Goal: Information Seeking & Learning: Learn about a topic

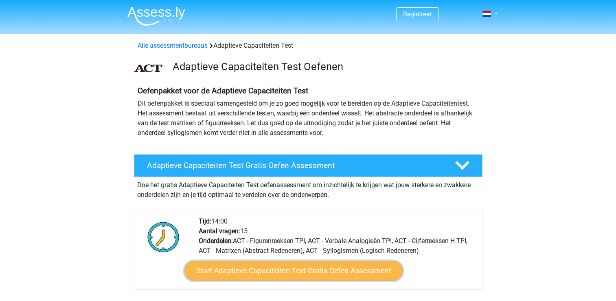
click at [312, 270] on link "Start Adaptieve Capaciteiten Test Gratis Oefen Assessment" at bounding box center [293, 271] width 218 height 20
click at [290, 268] on link "Start Adaptieve Capaciteiten Test Gratis Oefen Assessment" at bounding box center [293, 271] width 218 height 20
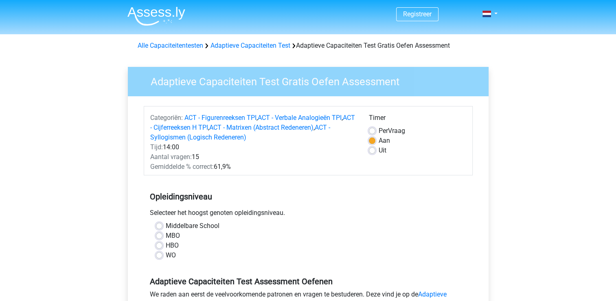
click at [172, 246] on label "HBO" at bounding box center [172, 245] width 13 height 10
click at [163, 246] on input "HBO" at bounding box center [159, 244] width 7 height 8
radio input "true"
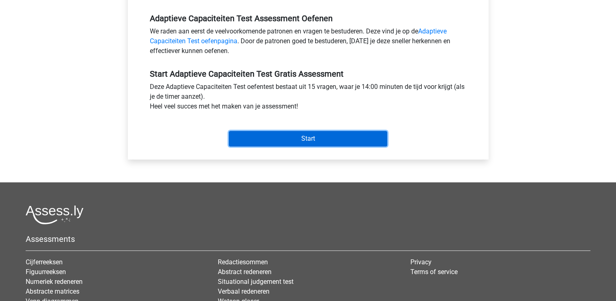
click at [292, 138] on input "Start" at bounding box center [308, 138] width 158 height 15
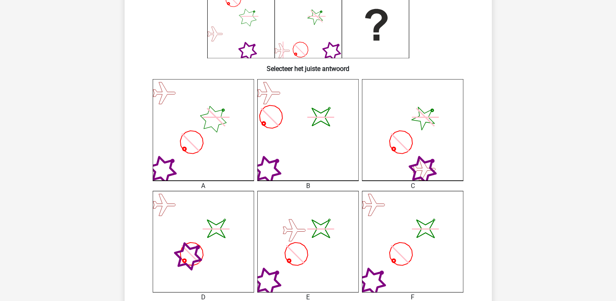
scroll to position [152, 0]
click at [292, 244] on icon "image/svg+xml" at bounding box center [307, 240] width 101 height 101
click at [304, 282] on icon "image/svg+xml" at bounding box center [307, 240] width 101 height 101
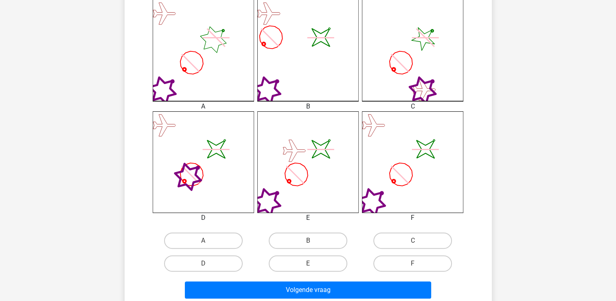
scroll to position [233, 0]
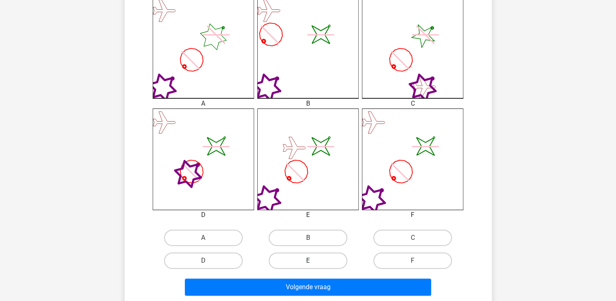
click at [324, 260] on label "E" at bounding box center [308, 260] width 79 height 16
click at [313, 260] on input "E" at bounding box center [310, 262] width 5 height 5
radio input "true"
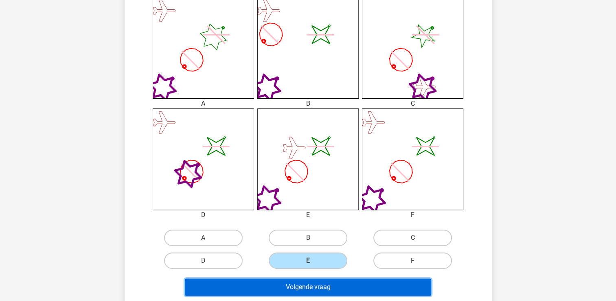
click at [325, 284] on button "Volgende vraag" at bounding box center [308, 286] width 246 height 17
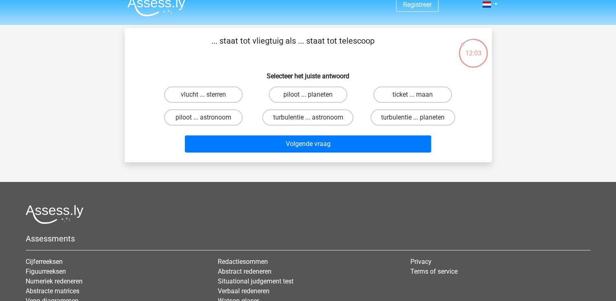
scroll to position [0, 0]
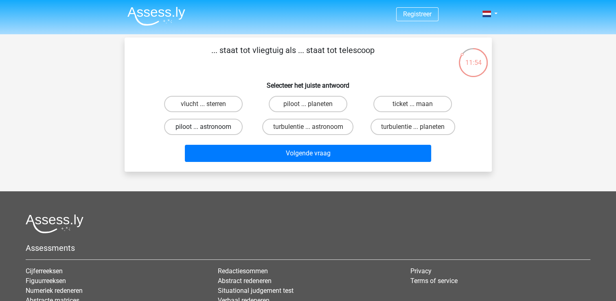
click at [212, 129] on label "piloot ... astronoom" at bounding box center [203, 127] width 79 height 16
click at [209, 129] on input "piloot ... astronoom" at bounding box center [205, 129] width 5 height 5
radio input "true"
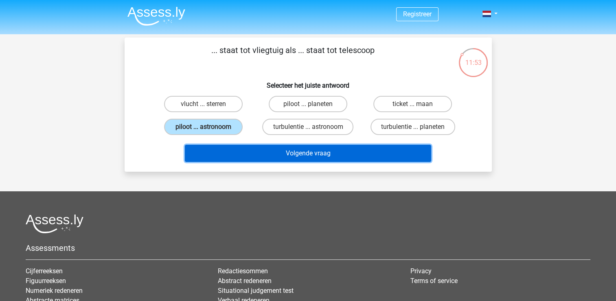
click at [281, 150] on button "Volgende vraag" at bounding box center [308, 153] width 246 height 17
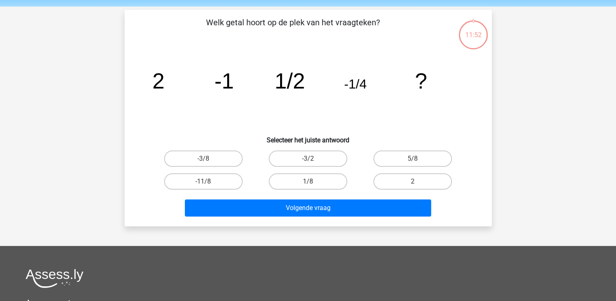
scroll to position [37, 0]
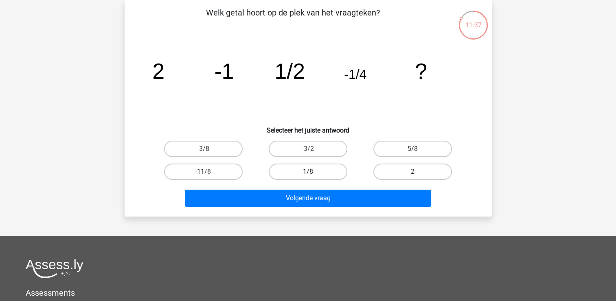
click at [306, 169] on label "1/8" at bounding box center [308, 171] width 79 height 16
click at [308, 171] on input "1/8" at bounding box center [310, 173] width 5 height 5
radio input "true"
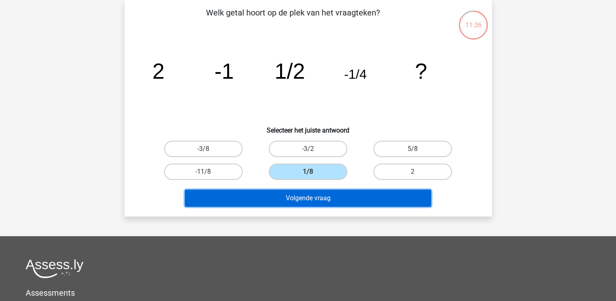
click at [312, 198] on button "Volgende vraag" at bounding box center [308, 197] width 246 height 17
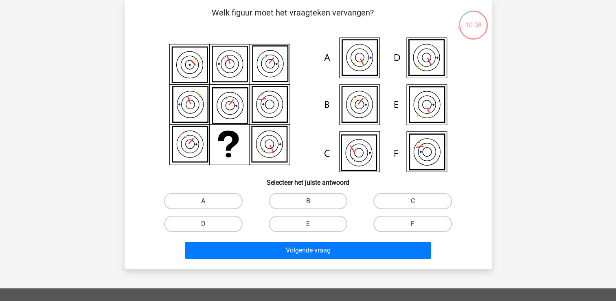
click at [407, 219] on label "F" at bounding box center [412, 223] width 79 height 16
click at [413, 224] on input "F" at bounding box center [415, 226] width 5 height 5
radio input "true"
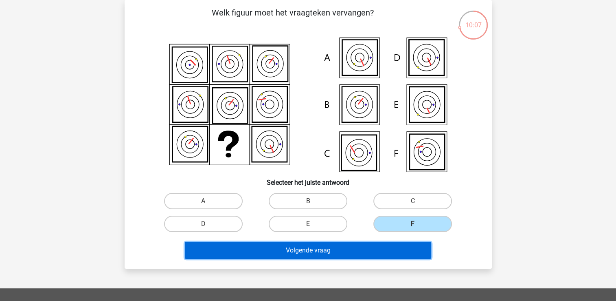
click at [378, 251] on button "Volgende vraag" at bounding box center [308, 250] width 246 height 17
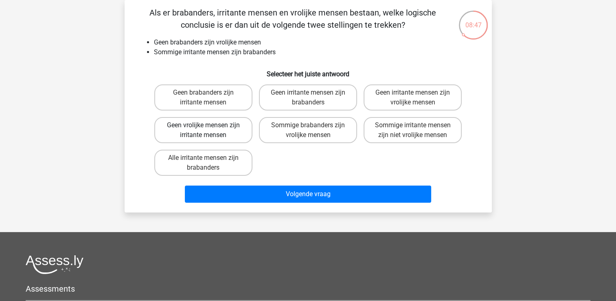
click at [235, 131] on label "Geen vrolijke mensen zijn irritante mensen" at bounding box center [203, 130] width 98 height 26
click at [209, 130] on input "Geen vrolijke mensen zijn irritante mensen" at bounding box center [205, 127] width 5 height 5
radio input "true"
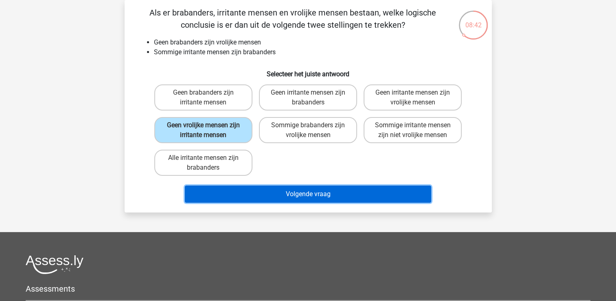
click at [306, 195] on button "Volgende vraag" at bounding box center [308, 193] width 246 height 17
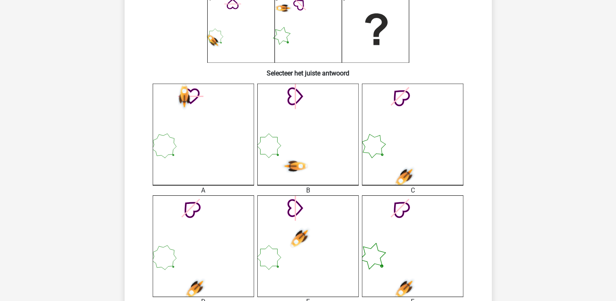
scroll to position [163, 0]
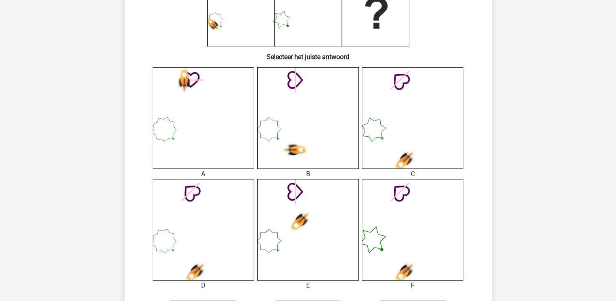
click at [396, 147] on icon at bounding box center [412, 117] width 101 height 101
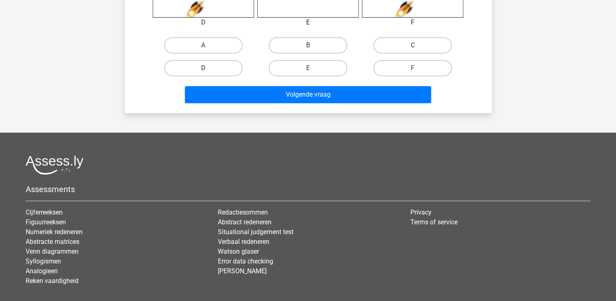
click at [197, 63] on label "D" at bounding box center [203, 68] width 79 height 16
click at [203, 68] on input "D" at bounding box center [205, 70] width 5 height 5
radio input "true"
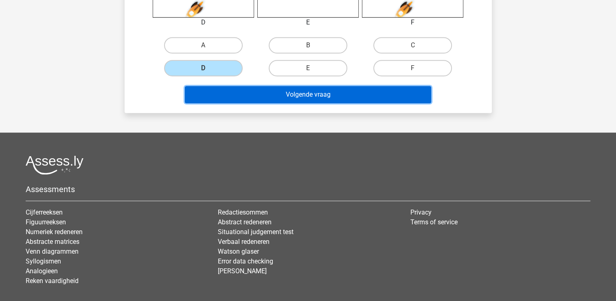
click at [256, 97] on button "Volgende vraag" at bounding box center [308, 94] width 246 height 17
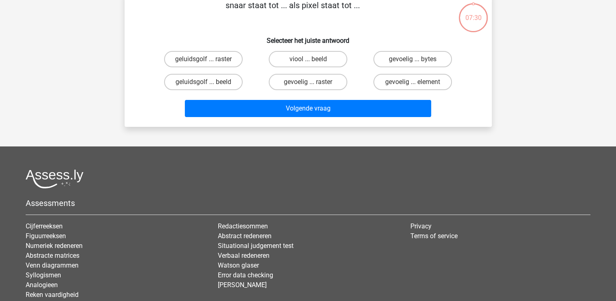
scroll to position [37, 0]
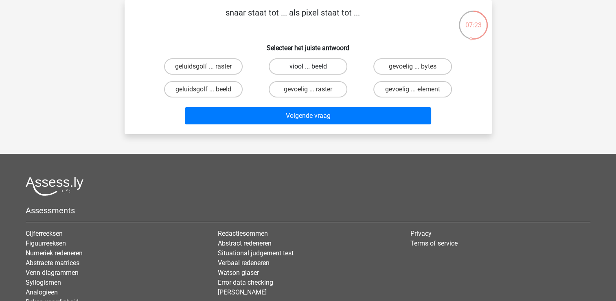
click at [318, 67] on label "viool ... beeld" at bounding box center [308, 66] width 79 height 16
click at [313, 67] on input "viool ... beeld" at bounding box center [310, 68] width 5 height 5
radio input "true"
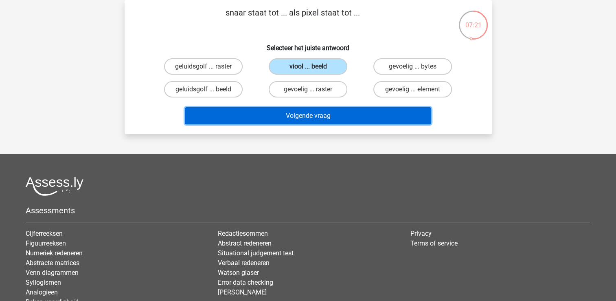
click at [329, 114] on button "Volgende vraag" at bounding box center [308, 115] width 246 height 17
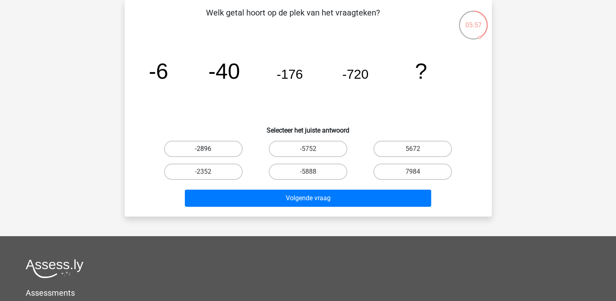
click at [212, 147] on label "-2896" at bounding box center [203, 149] width 79 height 16
click at [209, 149] on input "-2896" at bounding box center [205, 151] width 5 height 5
radio input "true"
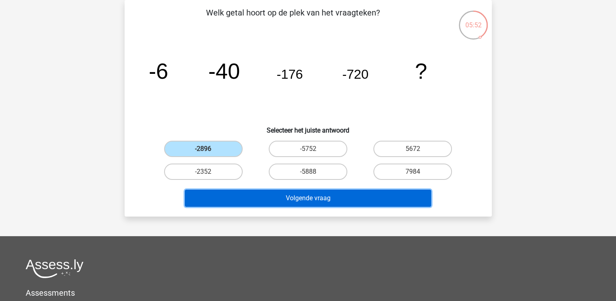
click at [304, 202] on button "Volgende vraag" at bounding box center [308, 197] width 246 height 17
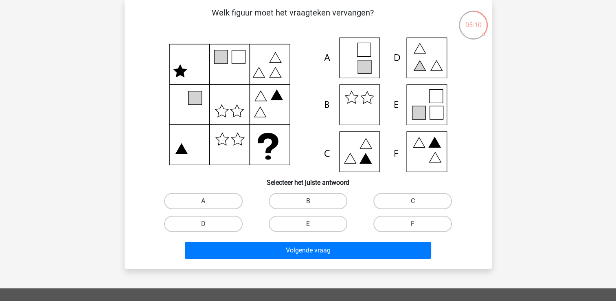
click at [334, 223] on label "E" at bounding box center [308, 223] width 79 height 16
click at [313, 224] on input "E" at bounding box center [310, 226] width 5 height 5
radio input "true"
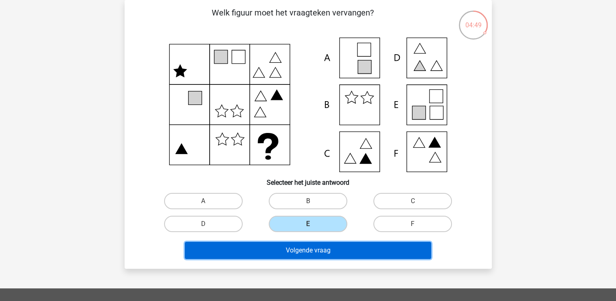
click at [331, 249] on button "Volgende vraag" at bounding box center [308, 250] width 246 height 17
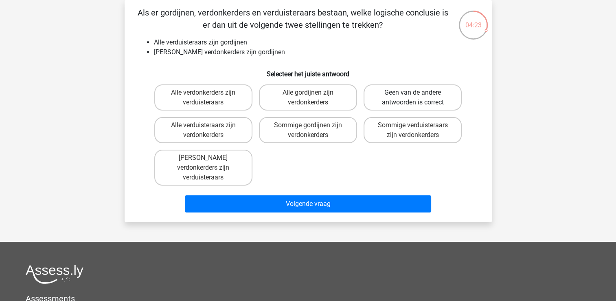
click at [386, 99] on label "Geen van de andere antwoorden is correct" at bounding box center [413, 97] width 98 height 26
click at [413, 98] on input "Geen van de andere antwoorden is correct" at bounding box center [415, 94] width 5 height 5
radio input "true"
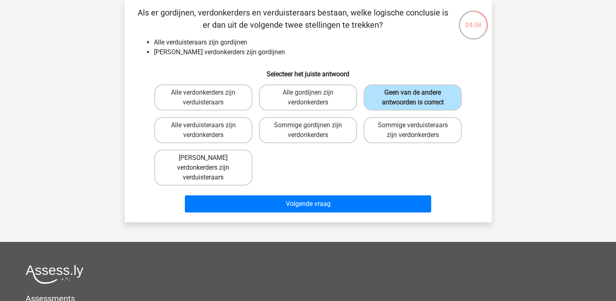
click at [233, 166] on label "Geen verdonkerders zijn verduisteraars" at bounding box center [203, 167] width 98 height 36
click at [209, 163] on input "Geen verdonkerders zijn verduisteraars" at bounding box center [205, 160] width 5 height 5
radio input "true"
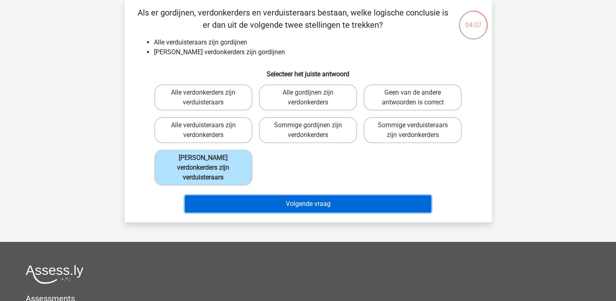
click at [274, 198] on button "Volgende vraag" at bounding box center [308, 203] width 246 height 17
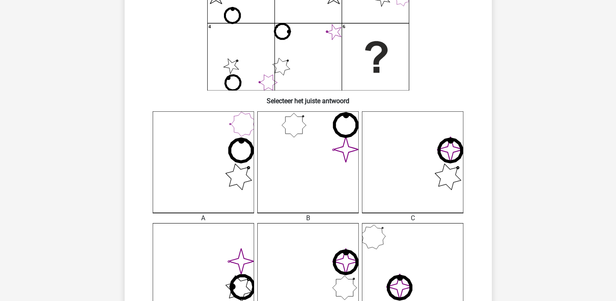
scroll to position [382, 0]
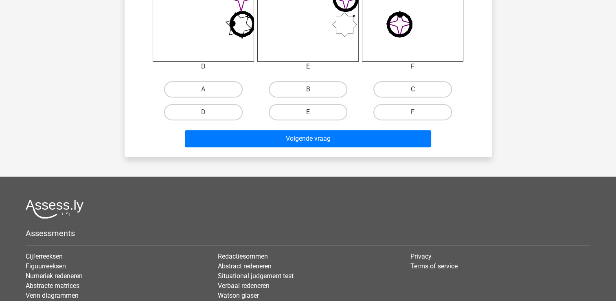
click at [410, 90] on label "C" at bounding box center [412, 89] width 79 height 16
click at [413, 90] on input "C" at bounding box center [415, 91] width 5 height 5
radio input "true"
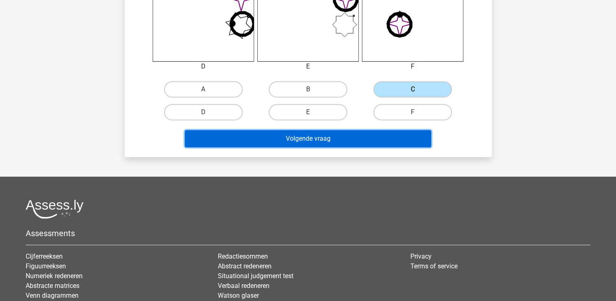
click at [382, 137] on button "Volgende vraag" at bounding box center [308, 138] width 246 height 17
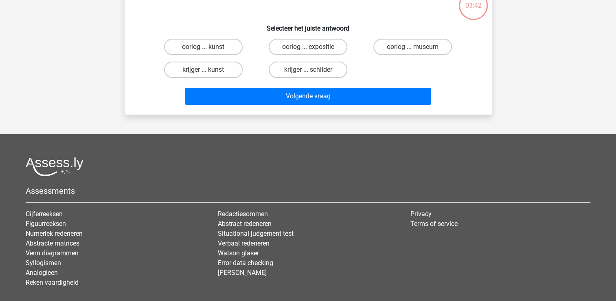
scroll to position [37, 0]
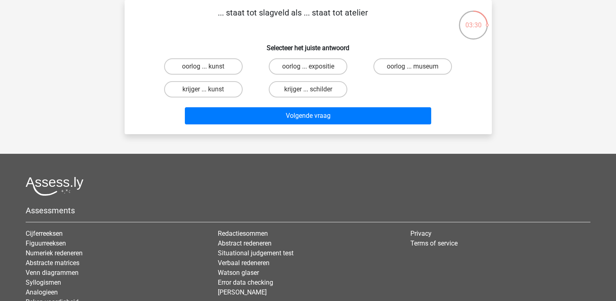
drag, startPoint x: 296, startPoint y: 90, endPoint x: 313, endPoint y: 92, distance: 16.7
click at [313, 92] on div "krijger ... schilder" at bounding box center [308, 89] width 98 height 16
click at [313, 92] on input "krijger ... schilder" at bounding box center [310, 91] width 5 height 5
radio input "true"
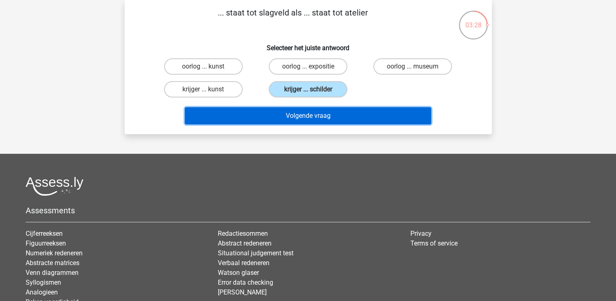
click at [318, 114] on button "Volgende vraag" at bounding box center [308, 115] width 246 height 17
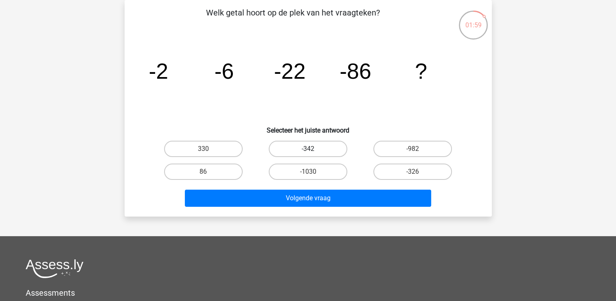
click at [299, 146] on label "-342" at bounding box center [308, 149] width 79 height 16
click at [308, 149] on input "-342" at bounding box center [310, 151] width 5 height 5
radio input "true"
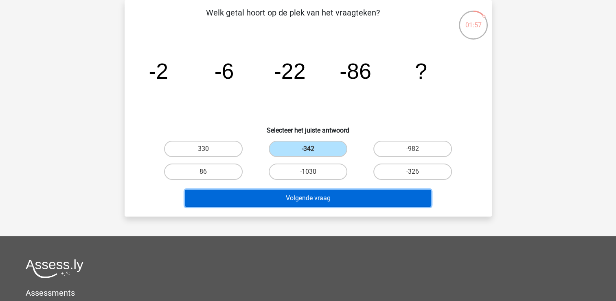
click at [318, 199] on button "Volgende vraag" at bounding box center [308, 197] width 246 height 17
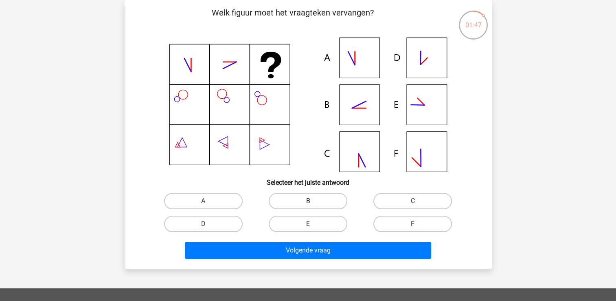
click at [291, 206] on label "B" at bounding box center [308, 201] width 79 height 16
click at [308, 206] on input "B" at bounding box center [310, 203] width 5 height 5
radio input "true"
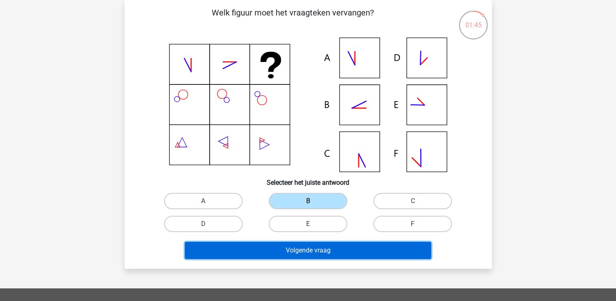
click at [321, 253] on button "Volgende vraag" at bounding box center [308, 250] width 246 height 17
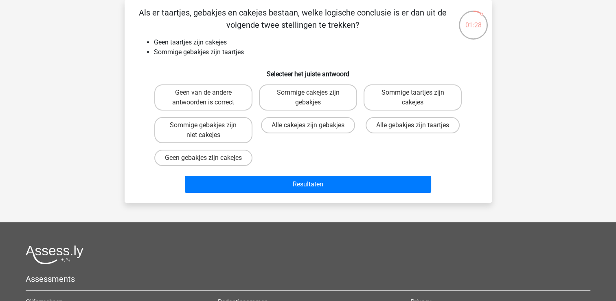
drag, startPoint x: 306, startPoint y: 94, endPoint x: 368, endPoint y: 175, distance: 102.3
click at [368, 169] on div "Geen van de andere antwoorden is correct Sommige cakejes zijn gebakjes Sommige …" at bounding box center [308, 125] width 314 height 88
click at [332, 130] on label "Alle cakejes zijn gebakjes" at bounding box center [308, 125] width 94 height 16
click at [313, 130] on input "Alle cakejes zijn gebakjes" at bounding box center [310, 127] width 5 height 5
radio input "true"
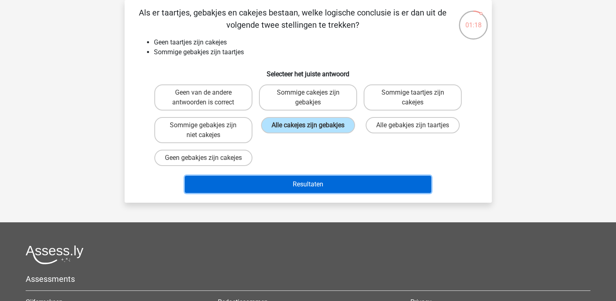
click at [327, 193] on button "Resultaten" at bounding box center [308, 184] width 246 height 17
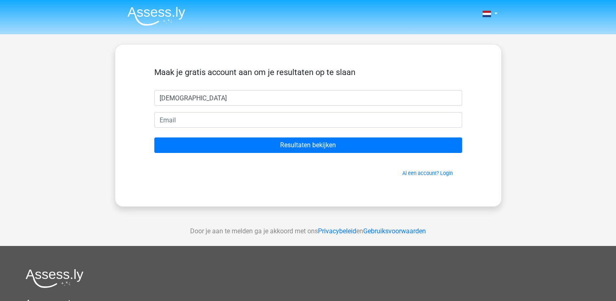
type input "[DEMOGRAPHIC_DATA]"
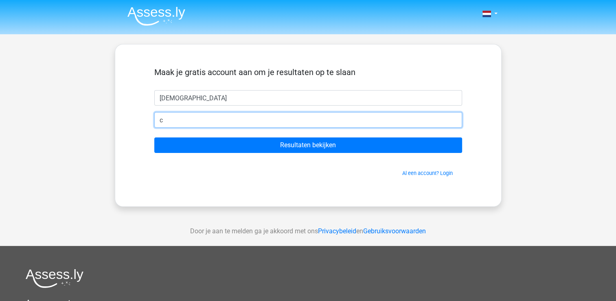
type input "[EMAIL_ADDRESS][DOMAIN_NAME]"
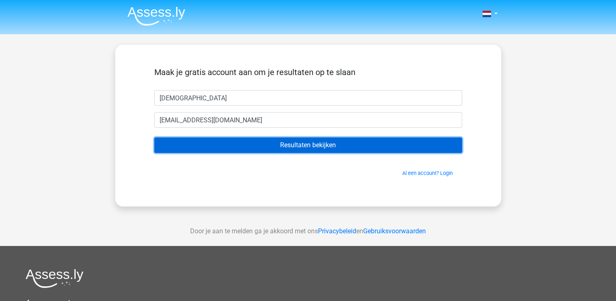
click at [243, 147] on input "Resultaten bekijken" at bounding box center [308, 144] width 308 height 15
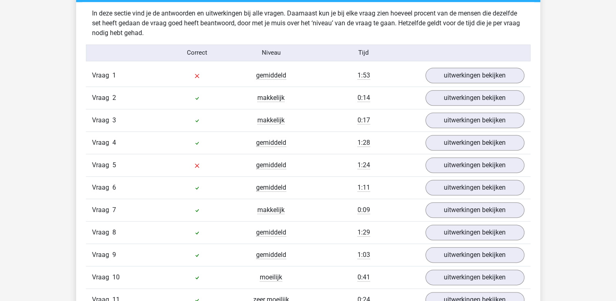
scroll to position [906, 0]
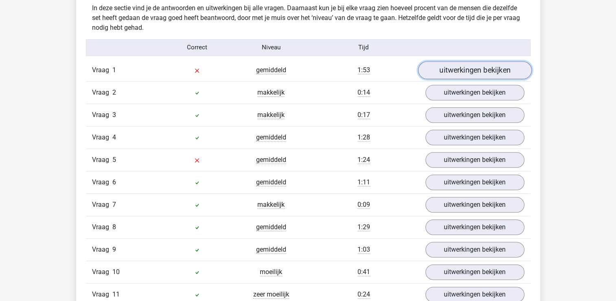
click at [499, 73] on link "uitwerkingen bekijken" at bounding box center [475, 70] width 114 height 18
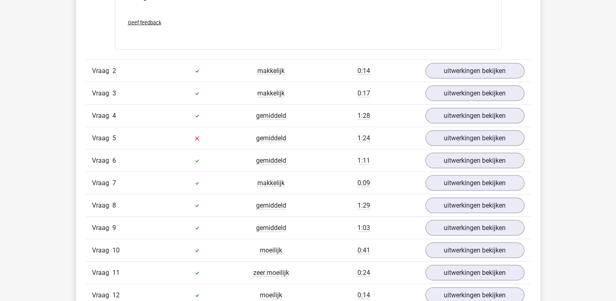
scroll to position [1606, 0]
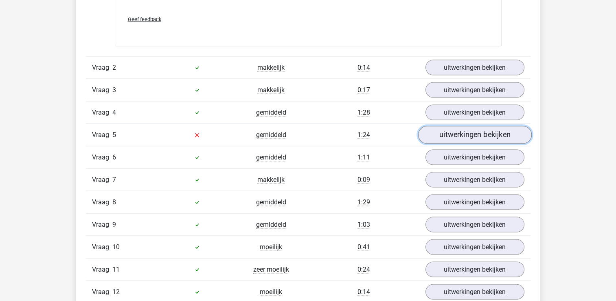
click at [484, 127] on link "uitwerkingen bekijken" at bounding box center [475, 135] width 114 height 18
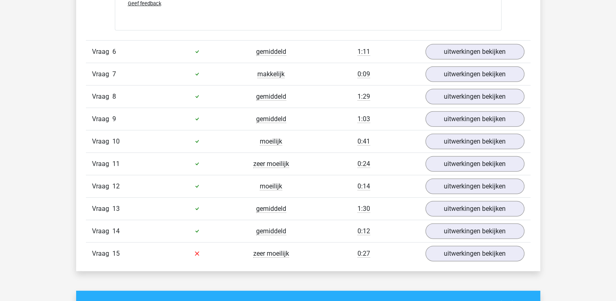
scroll to position [2175, 0]
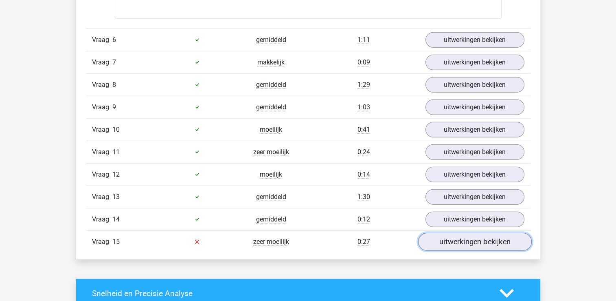
click at [498, 238] on link "uitwerkingen bekijken" at bounding box center [475, 242] width 114 height 18
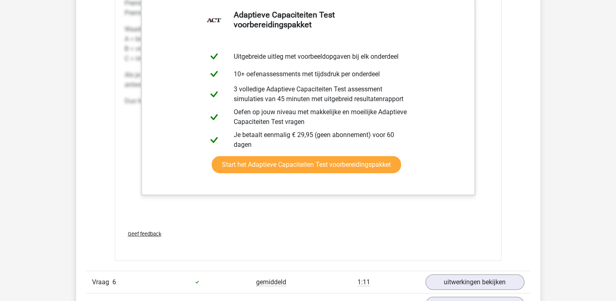
scroll to position [2177, 0]
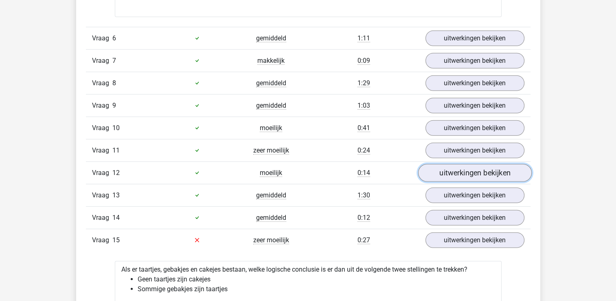
click at [481, 165] on link "uitwerkingen bekijken" at bounding box center [475, 173] width 114 height 18
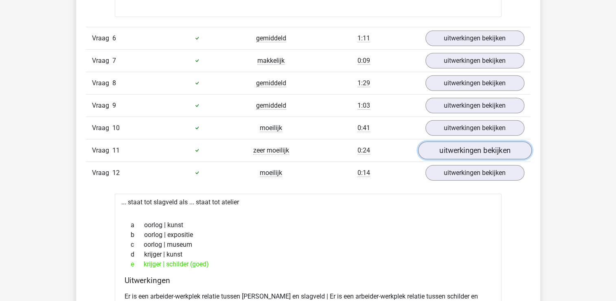
click at [479, 151] on link "uitwerkingen bekijken" at bounding box center [475, 150] width 114 height 18
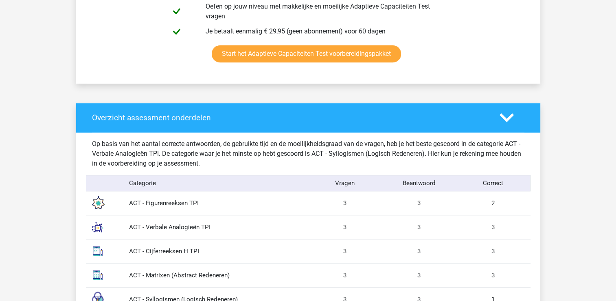
scroll to position [283, 0]
